Goal: Navigation & Orientation: Find specific page/section

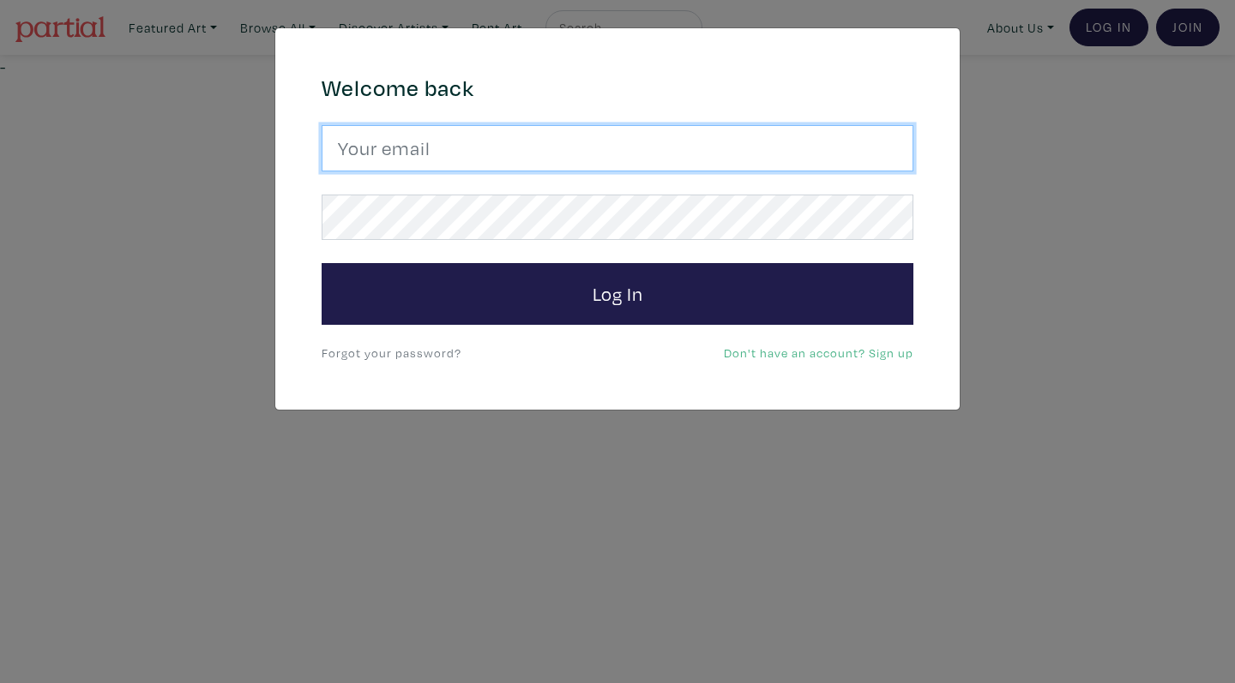
type input "cgarito@ocadu.ca"
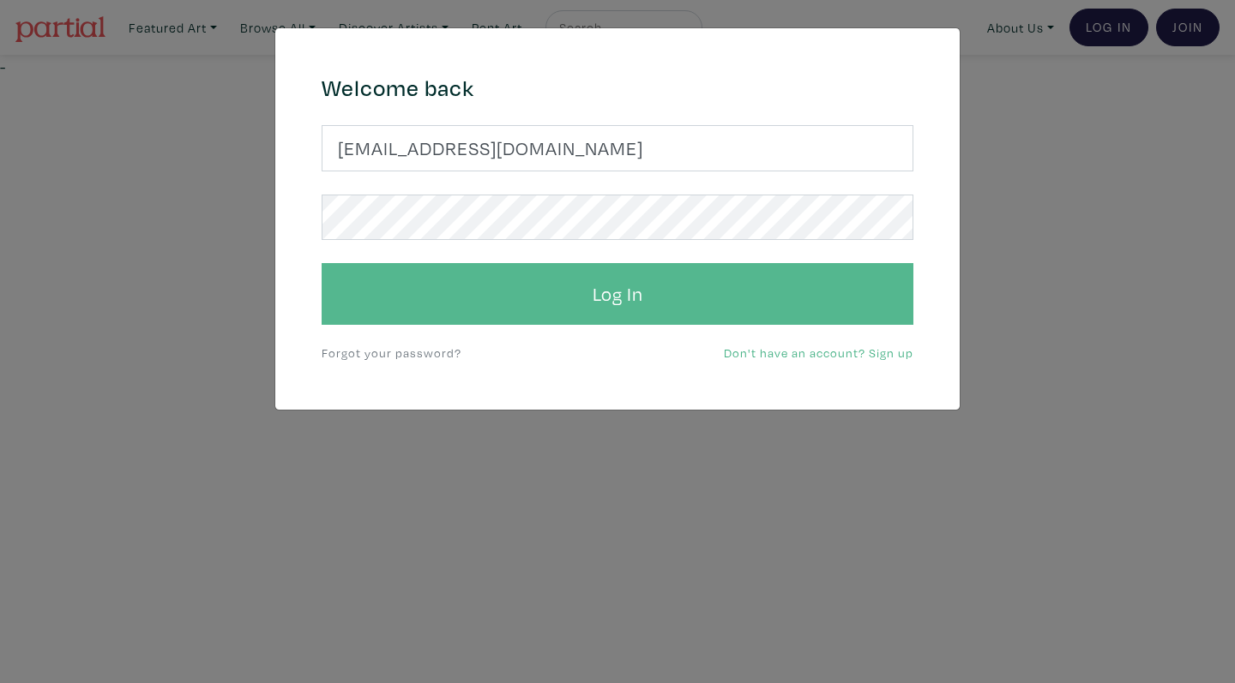
click at [634, 287] on button "Log In" at bounding box center [618, 294] width 592 height 62
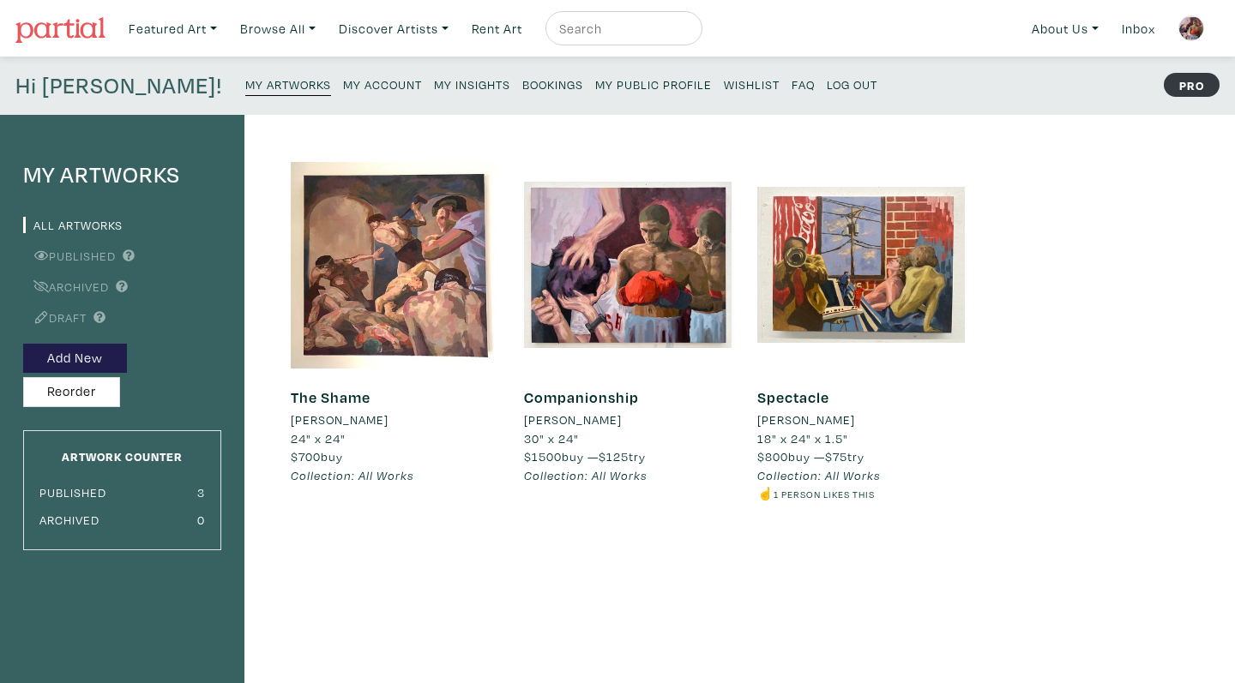
click at [343, 82] on small "My Account" at bounding box center [382, 84] width 79 height 16
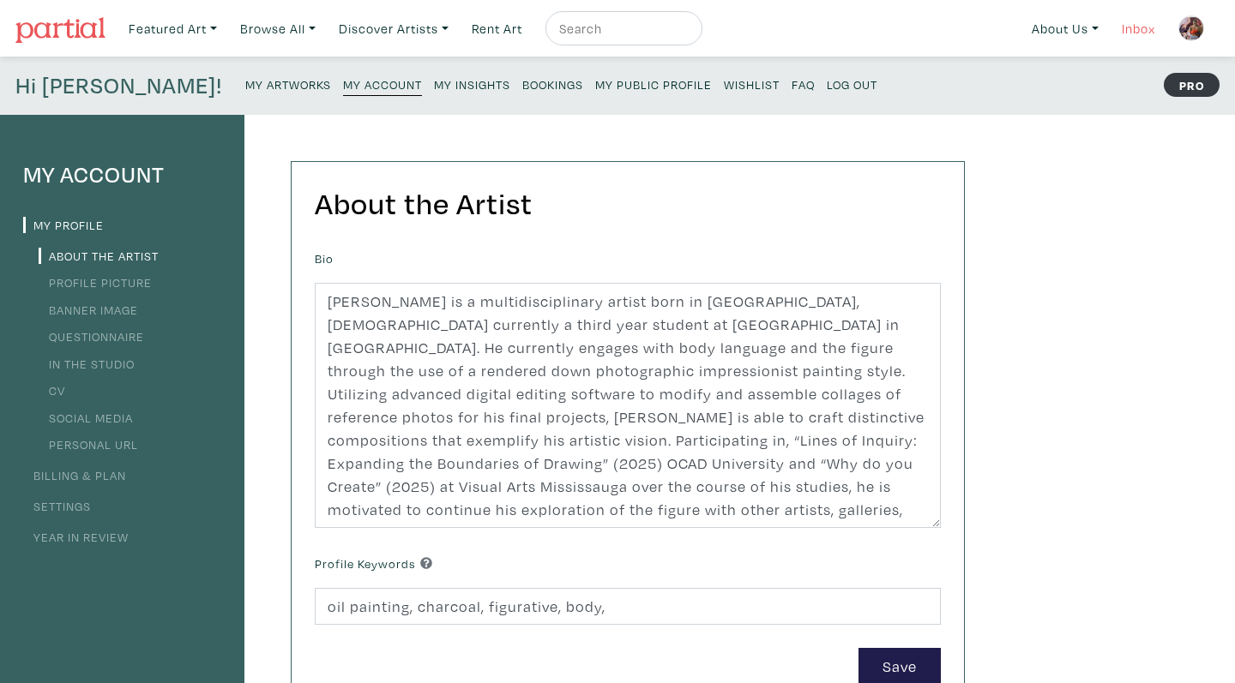
click at [1158, 28] on link "Inbox" at bounding box center [1138, 28] width 49 height 35
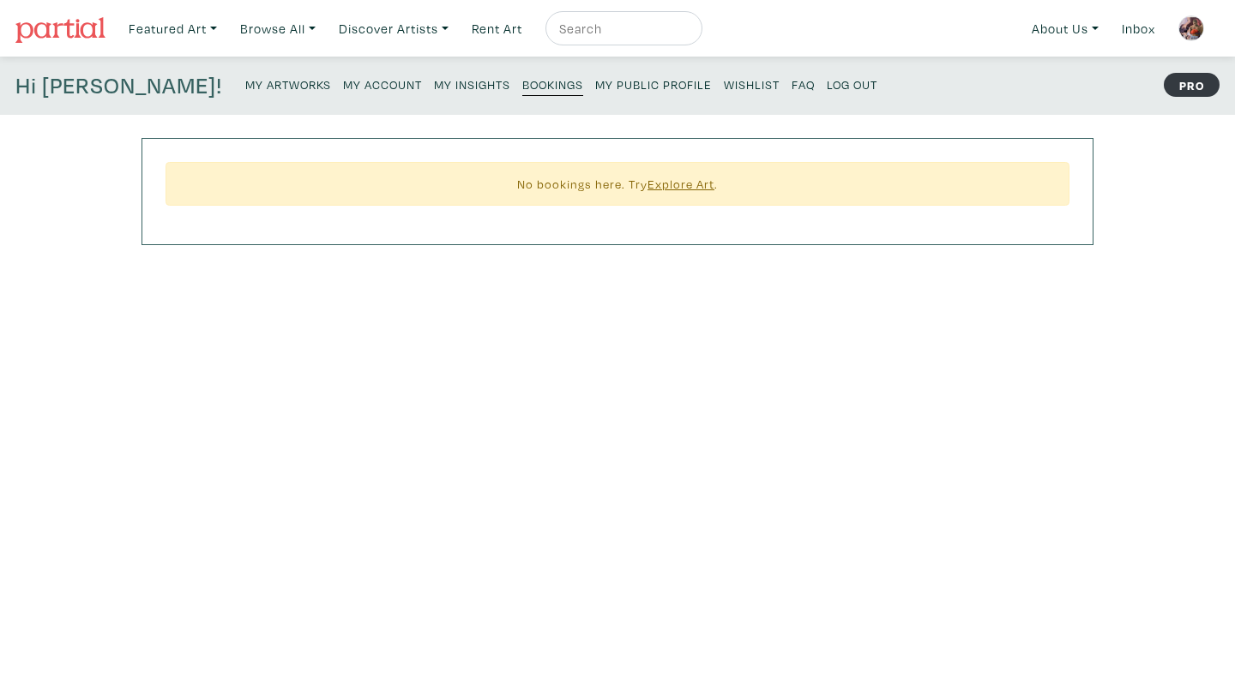
click at [434, 81] on small "My Insights" at bounding box center [472, 84] width 76 height 16
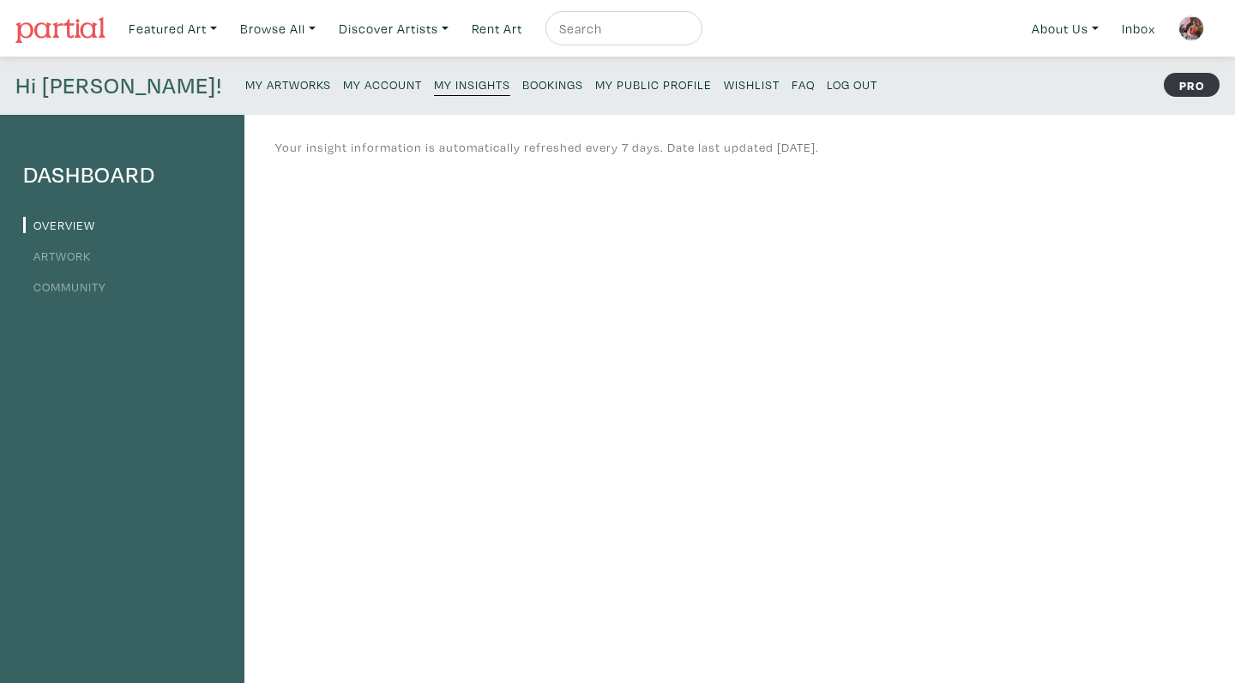
click at [140, 241] on ul "Overview Artwork Community" at bounding box center [122, 255] width 198 height 85
click at [54, 252] on link "Artwork" at bounding box center [57, 256] width 68 height 16
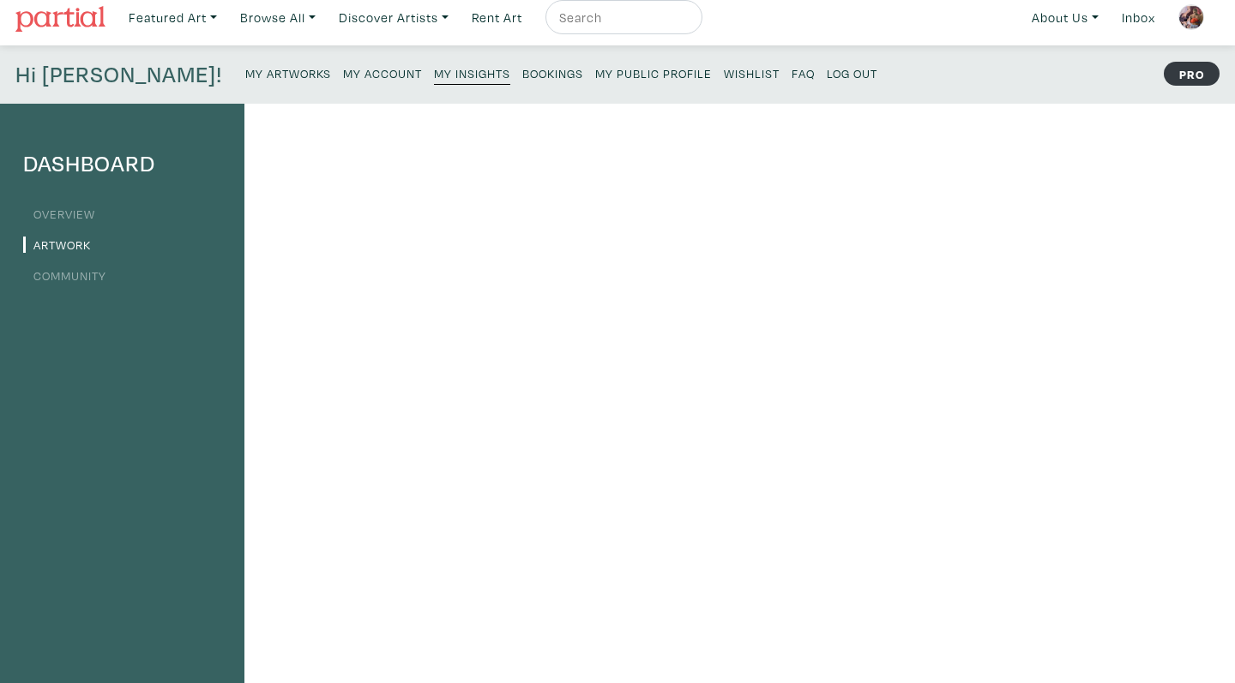
scroll to position [18, 0]
